Goal: Task Accomplishment & Management: Manage account settings

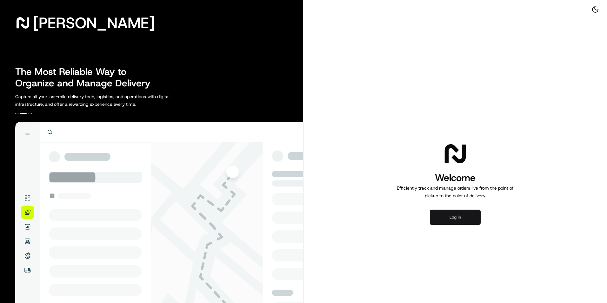
click at [436, 214] on button "Log in" at bounding box center [455, 217] width 51 height 15
